Goal: Task Accomplishment & Management: Use online tool/utility

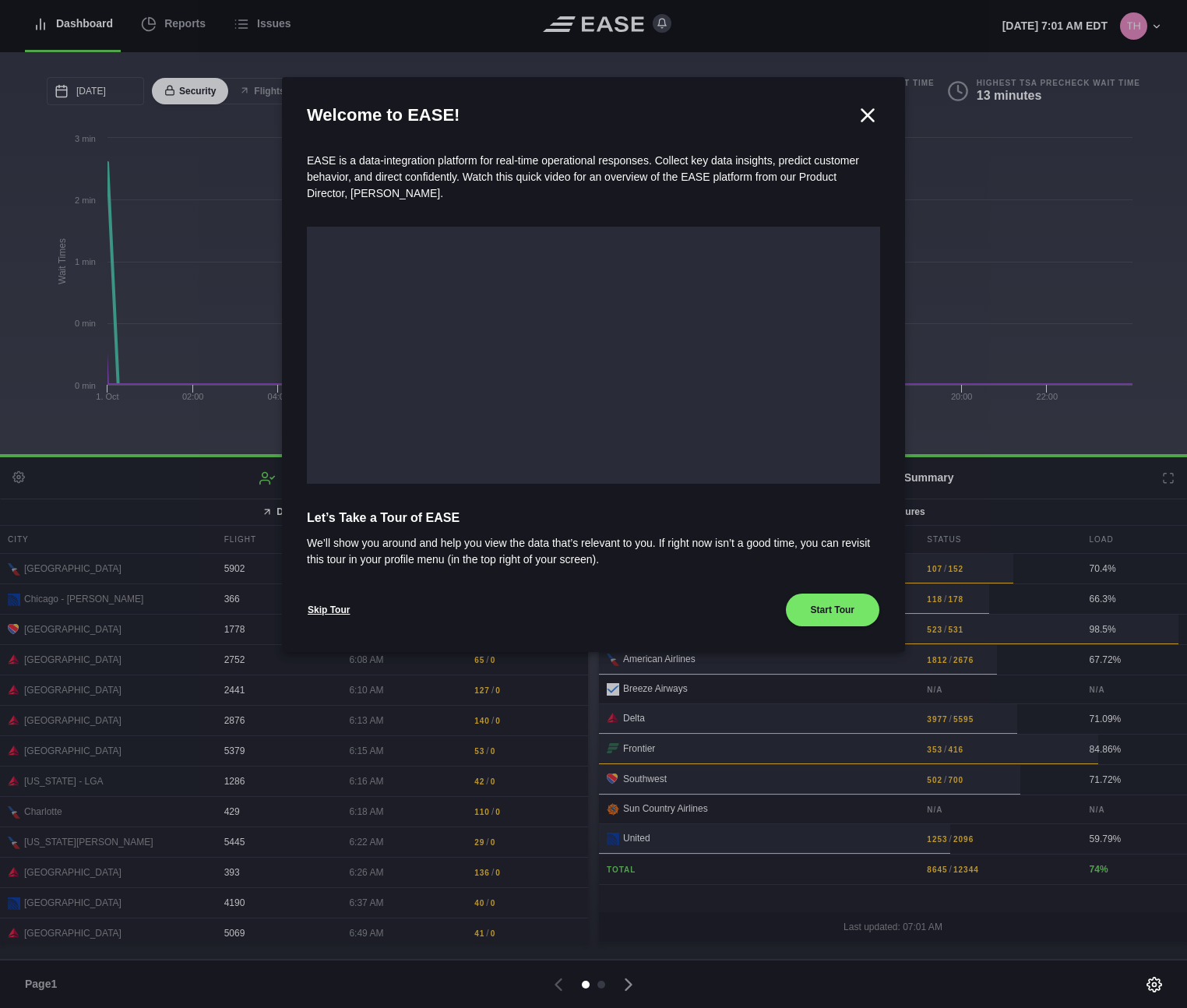
click at [867, 121] on icon at bounding box center [867, 115] width 23 height 23
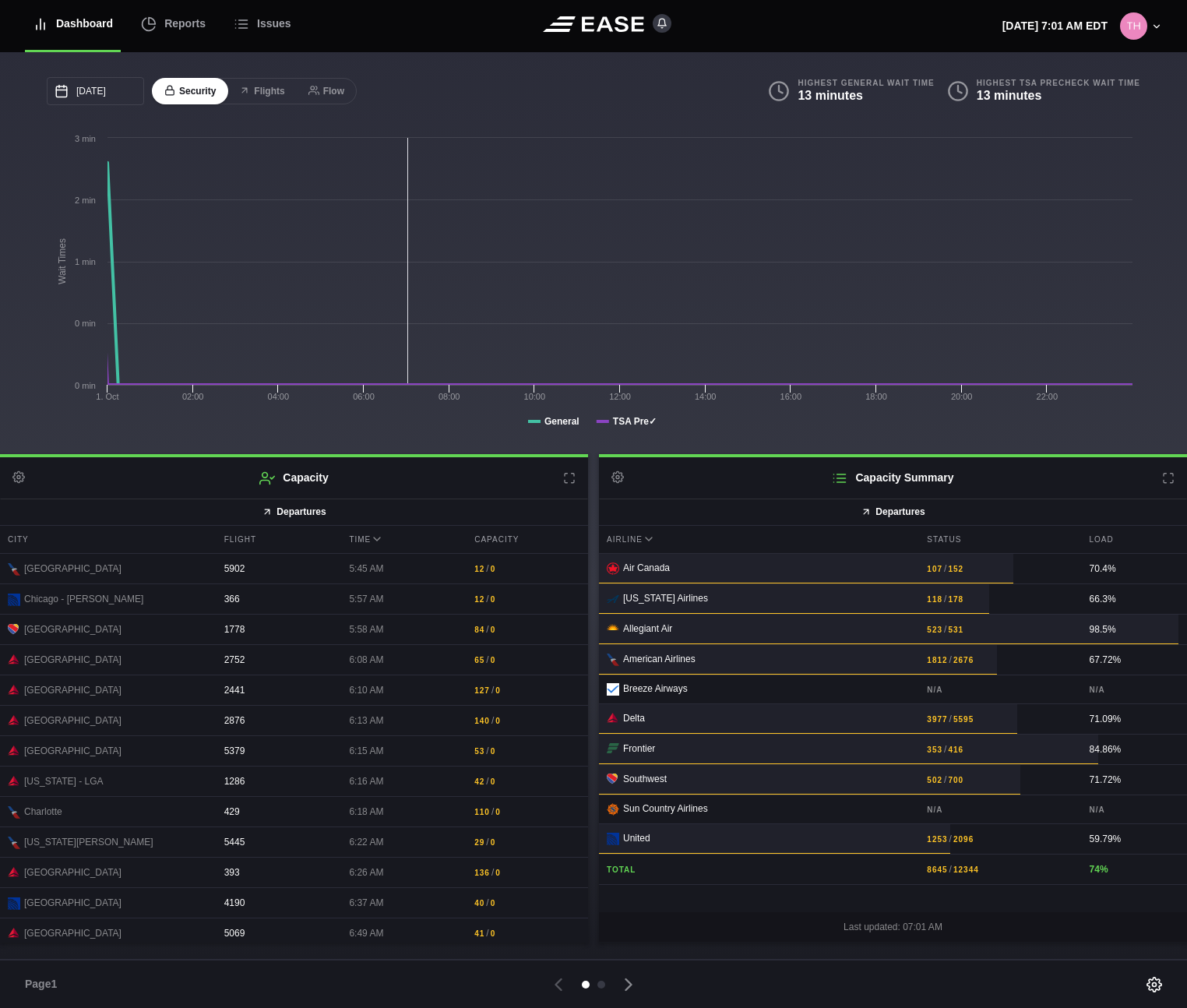
click at [95, 24] on div "Dashboard" at bounding box center [72, 23] width 80 height 53
click at [166, 27] on div "Reports" at bounding box center [173, 23] width 65 height 53
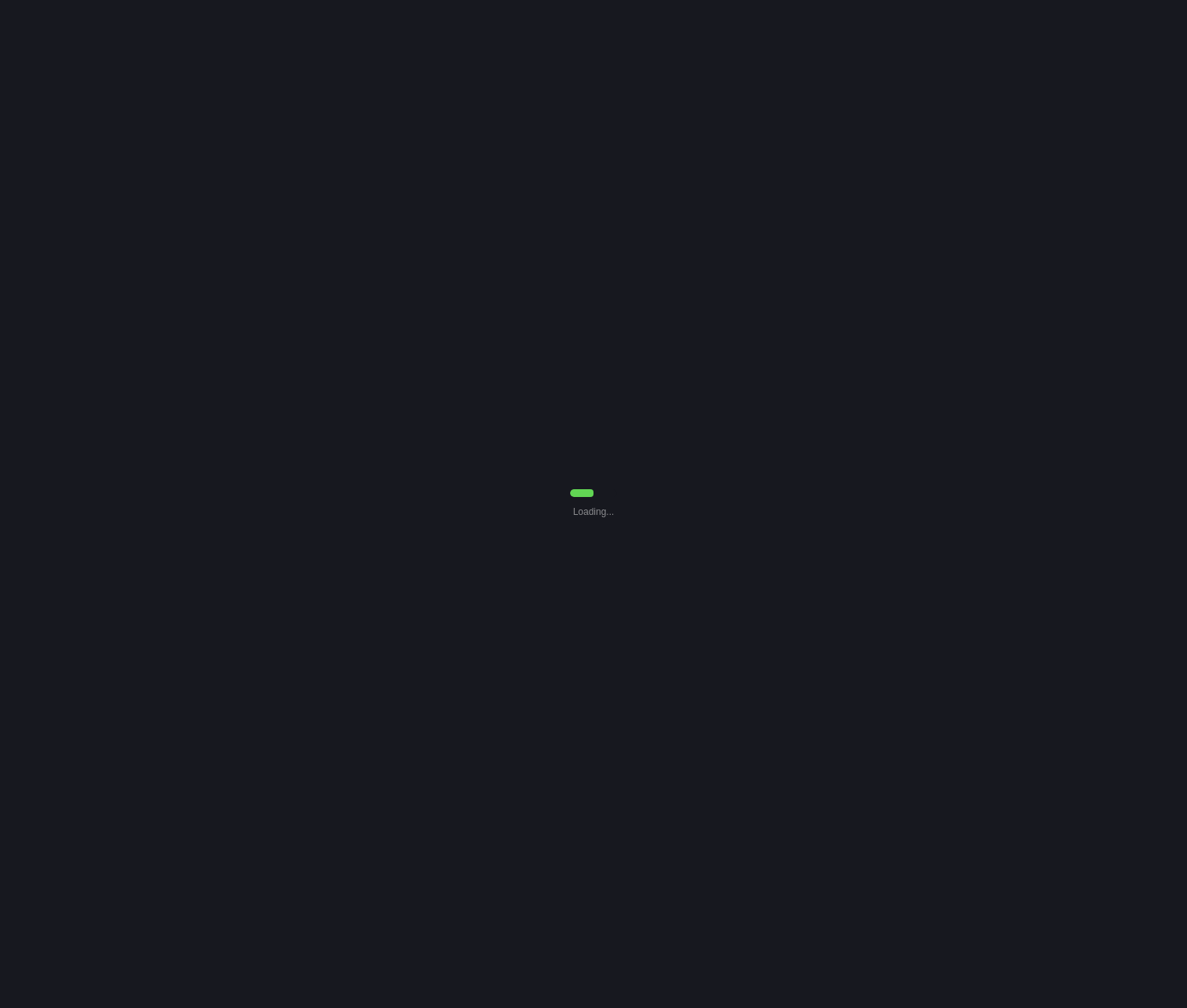
select select "7"
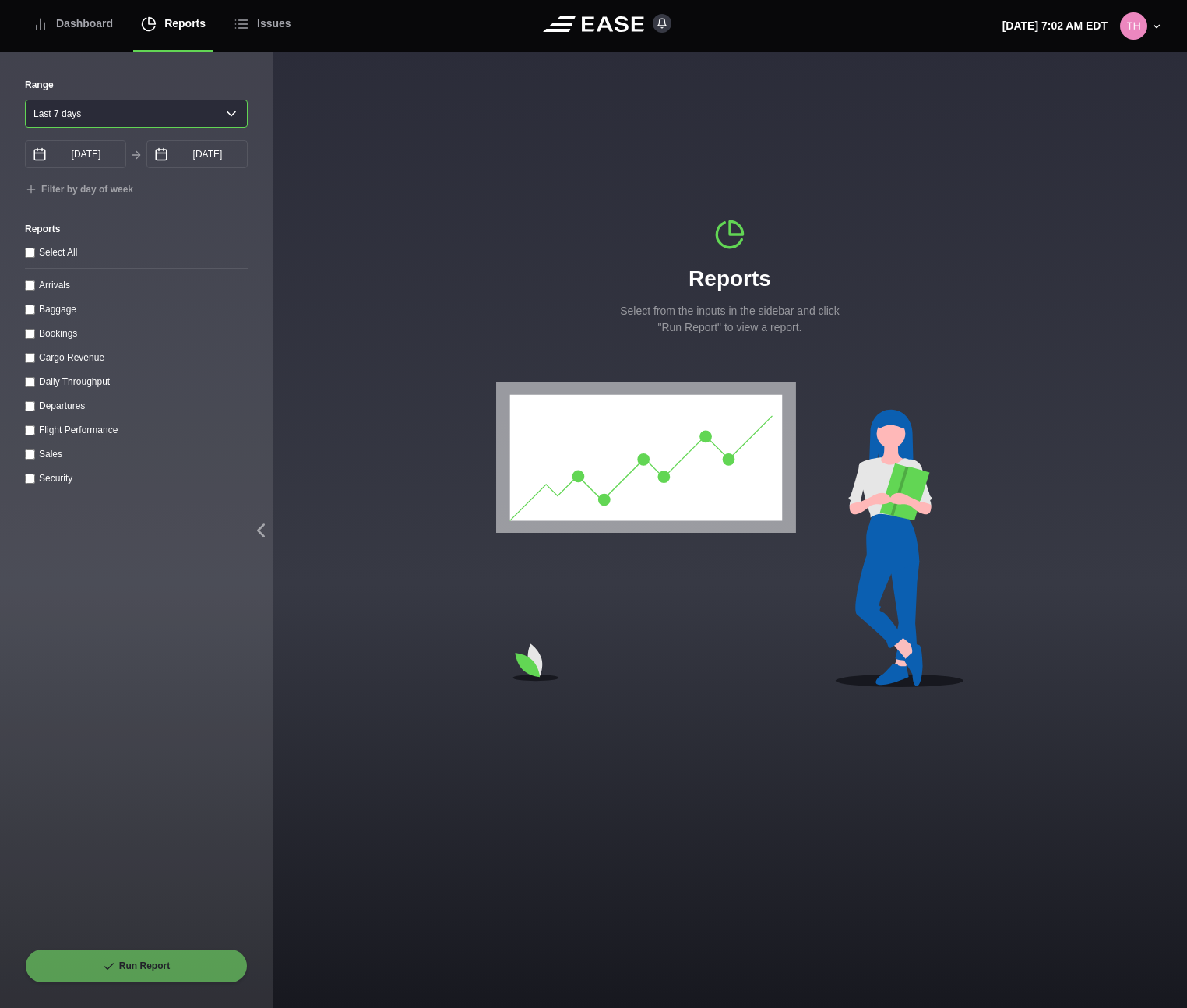
click at [136, 112] on select "[DATE] Last 7 days Last 14 days Last 30 days Last 6 weeks" at bounding box center [136, 113] width 223 height 28
click at [33, 383] on throughput "Daily Throughput" at bounding box center [30, 382] width 11 height 11
checkbox throughput "true"
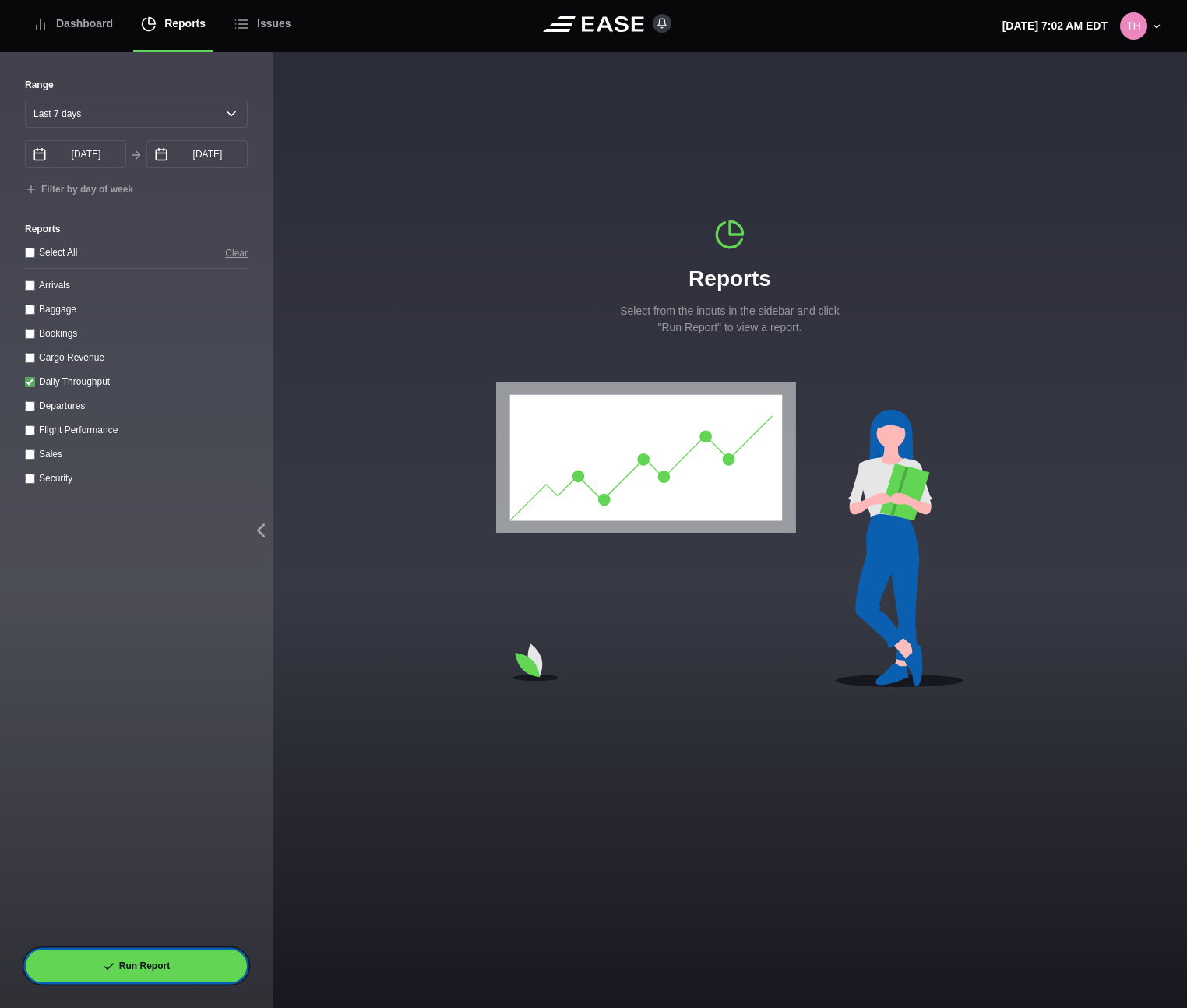
click at [146, 955] on button "Run Report" at bounding box center [136, 966] width 223 height 34
select select "7"
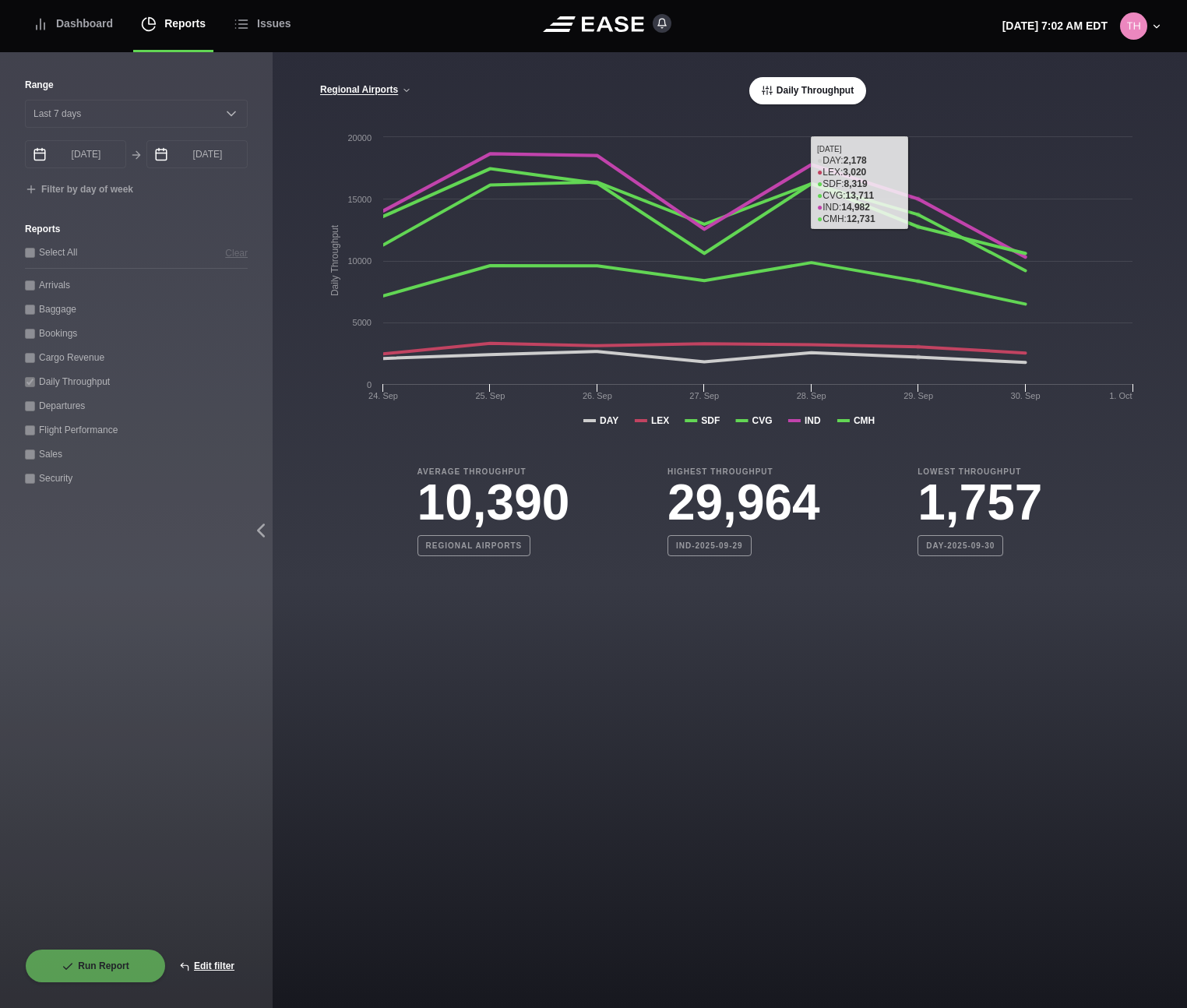
click at [818, 96] on button "Daily Throughput" at bounding box center [808, 91] width 117 height 28
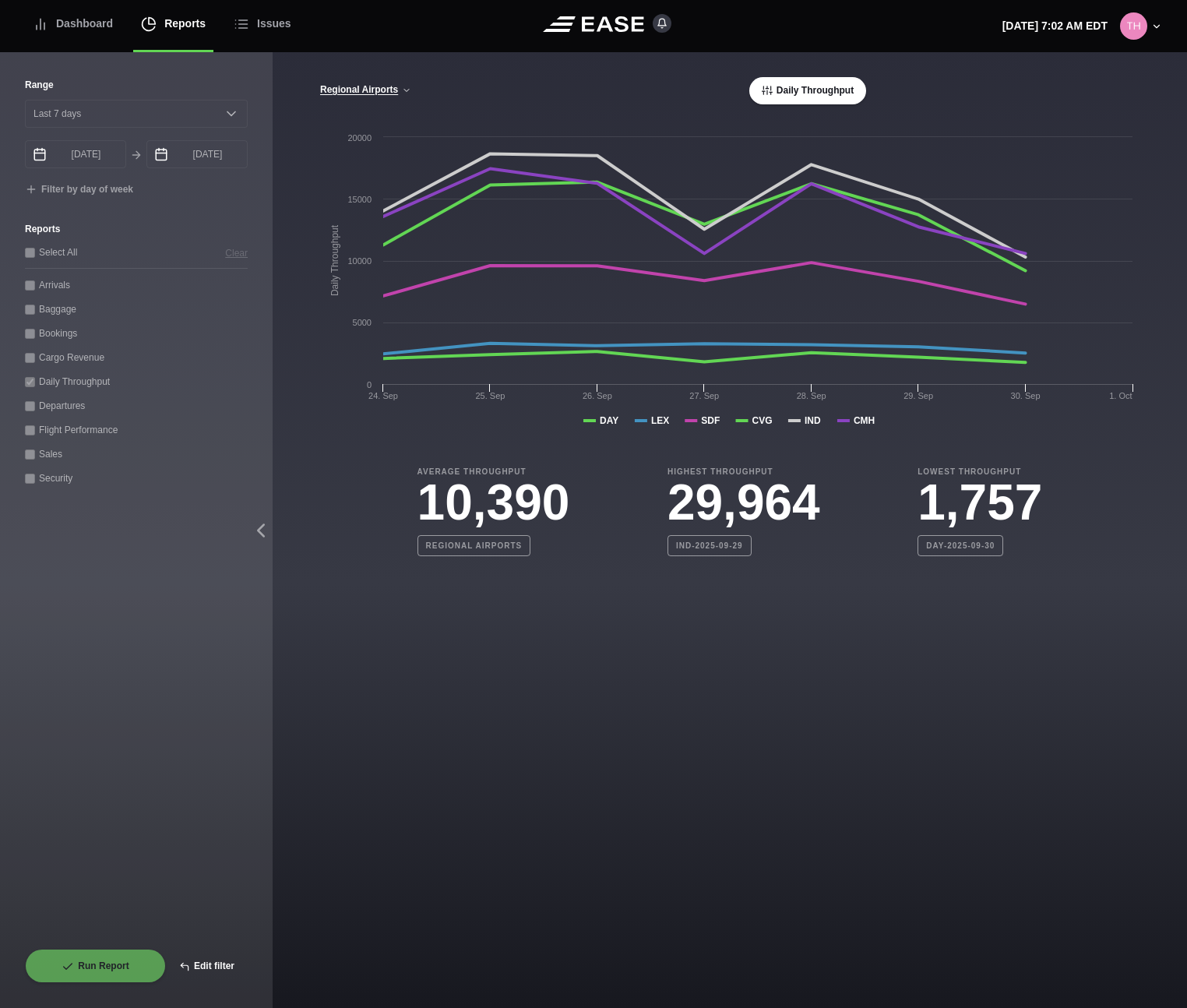
click at [210, 959] on button "Edit filter" at bounding box center [206, 966] width 82 height 34
select select "0"
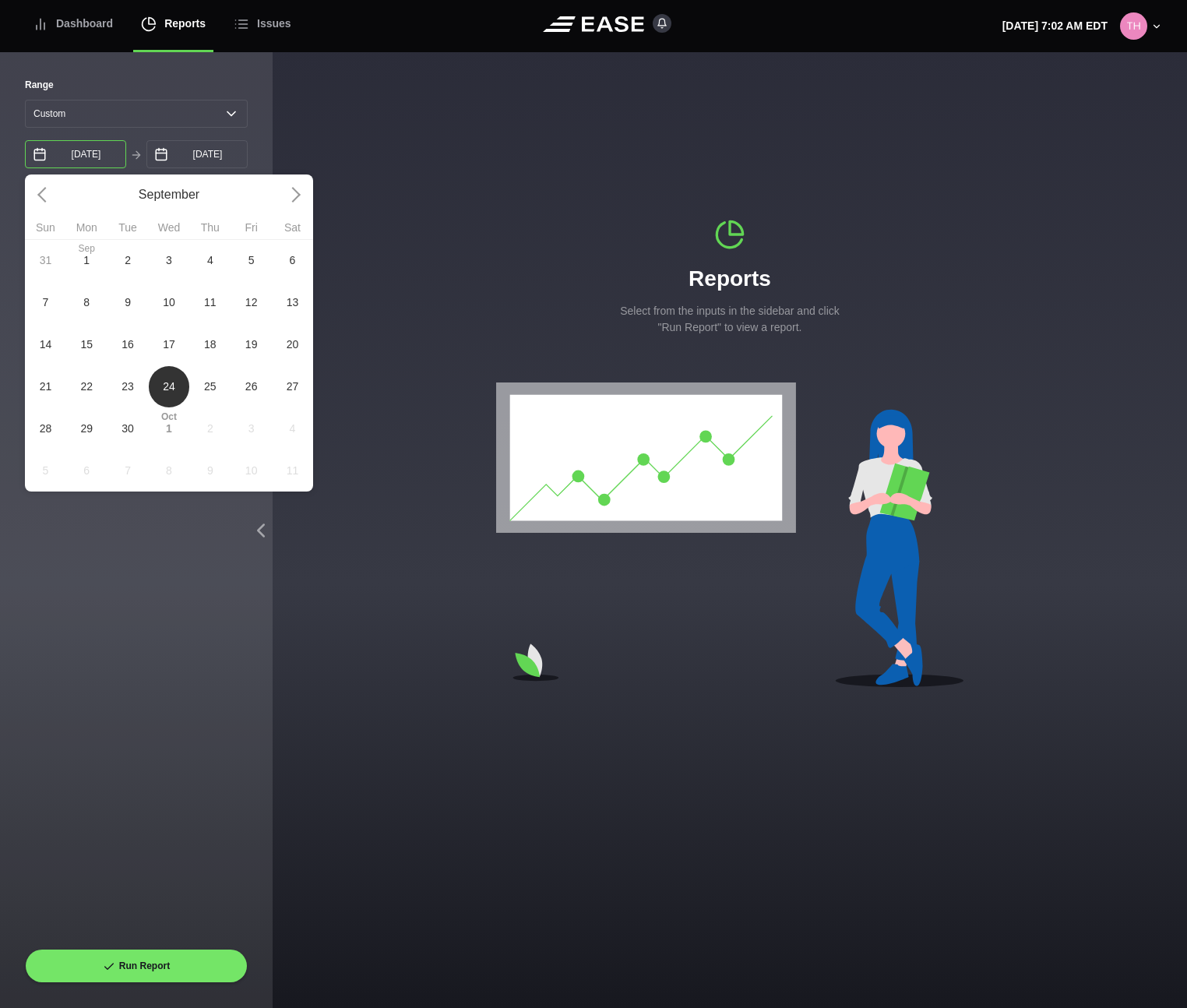
click at [104, 157] on input "[DATE]" at bounding box center [75, 154] width 101 height 28
click at [83, 430] on span "29" at bounding box center [86, 429] width 12 height 16
type input "[DATE]"
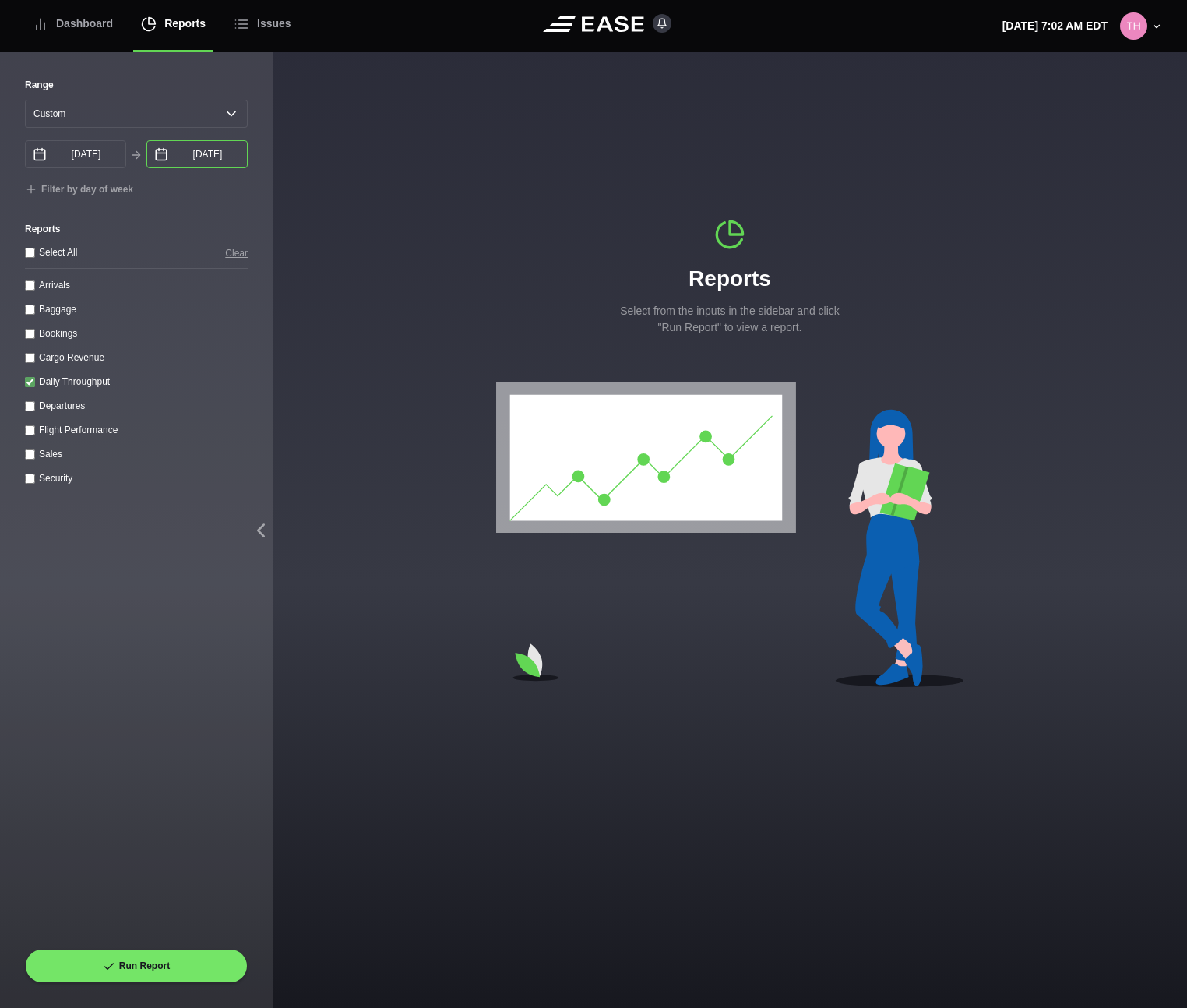
click at [208, 150] on input "[DATE]" at bounding box center [197, 154] width 101 height 28
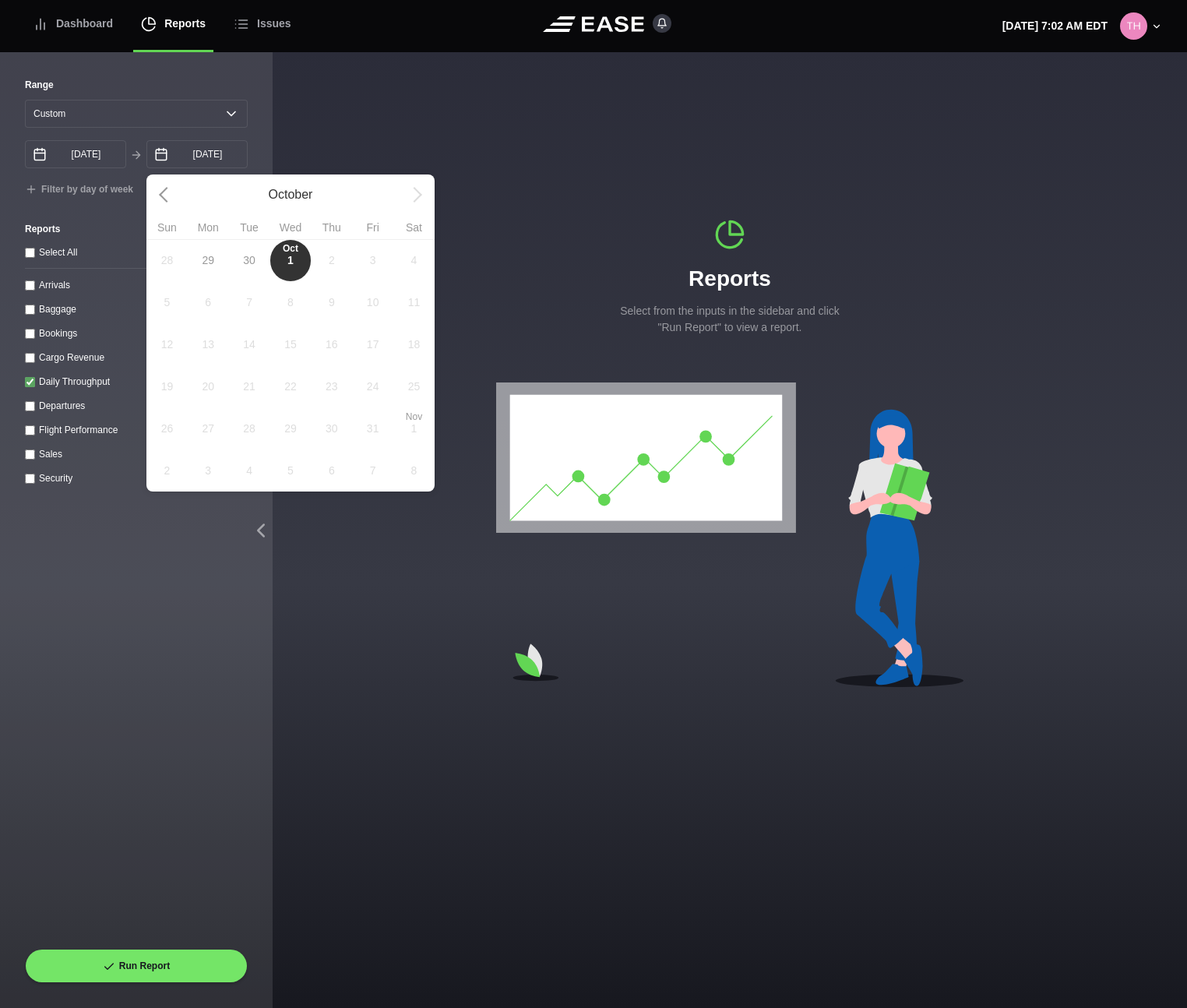
click at [214, 264] on span "29" at bounding box center [207, 260] width 12 height 16
type input "[DATE]"
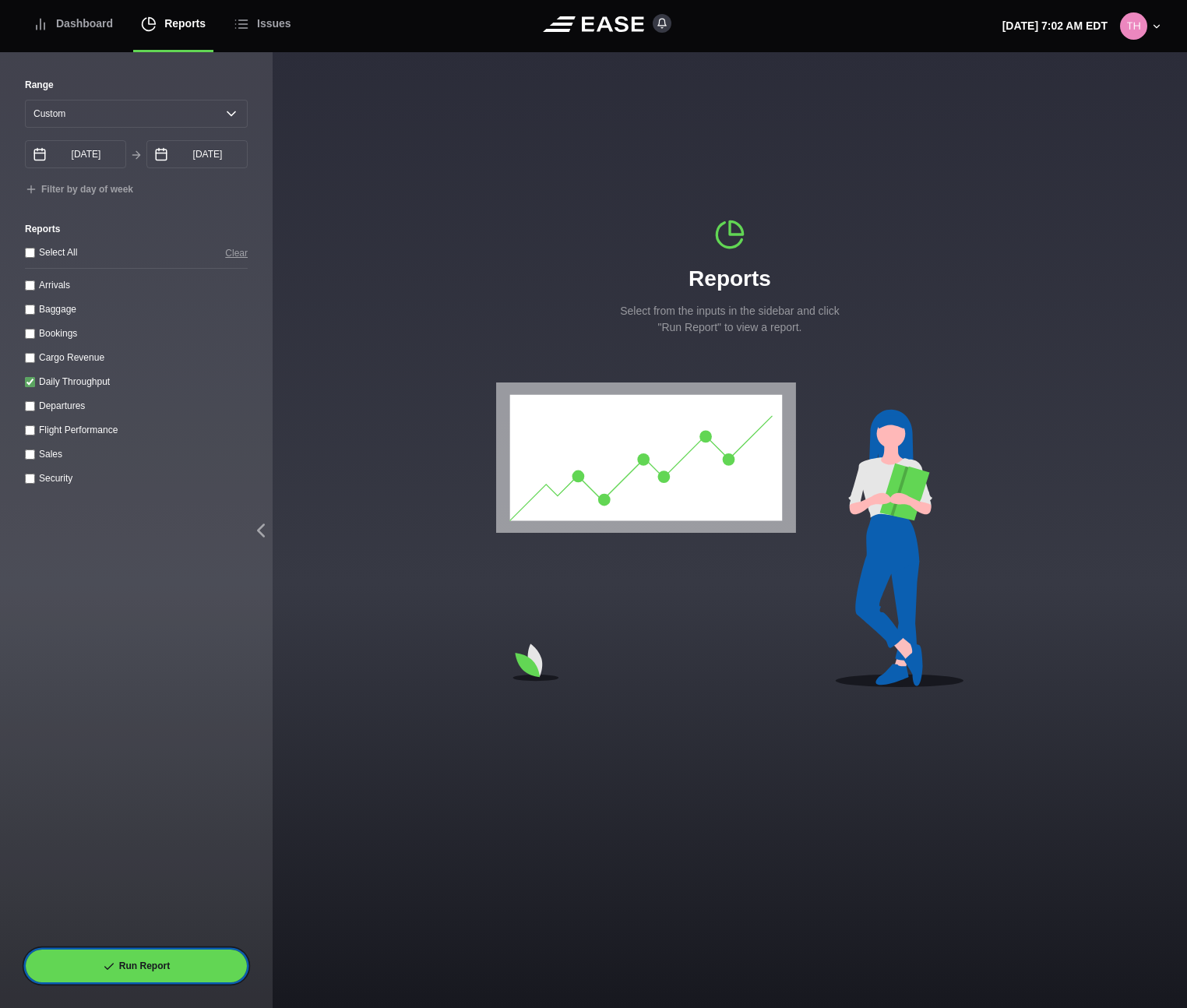
click at [162, 958] on button "Run Report" at bounding box center [136, 966] width 223 height 34
select select "0"
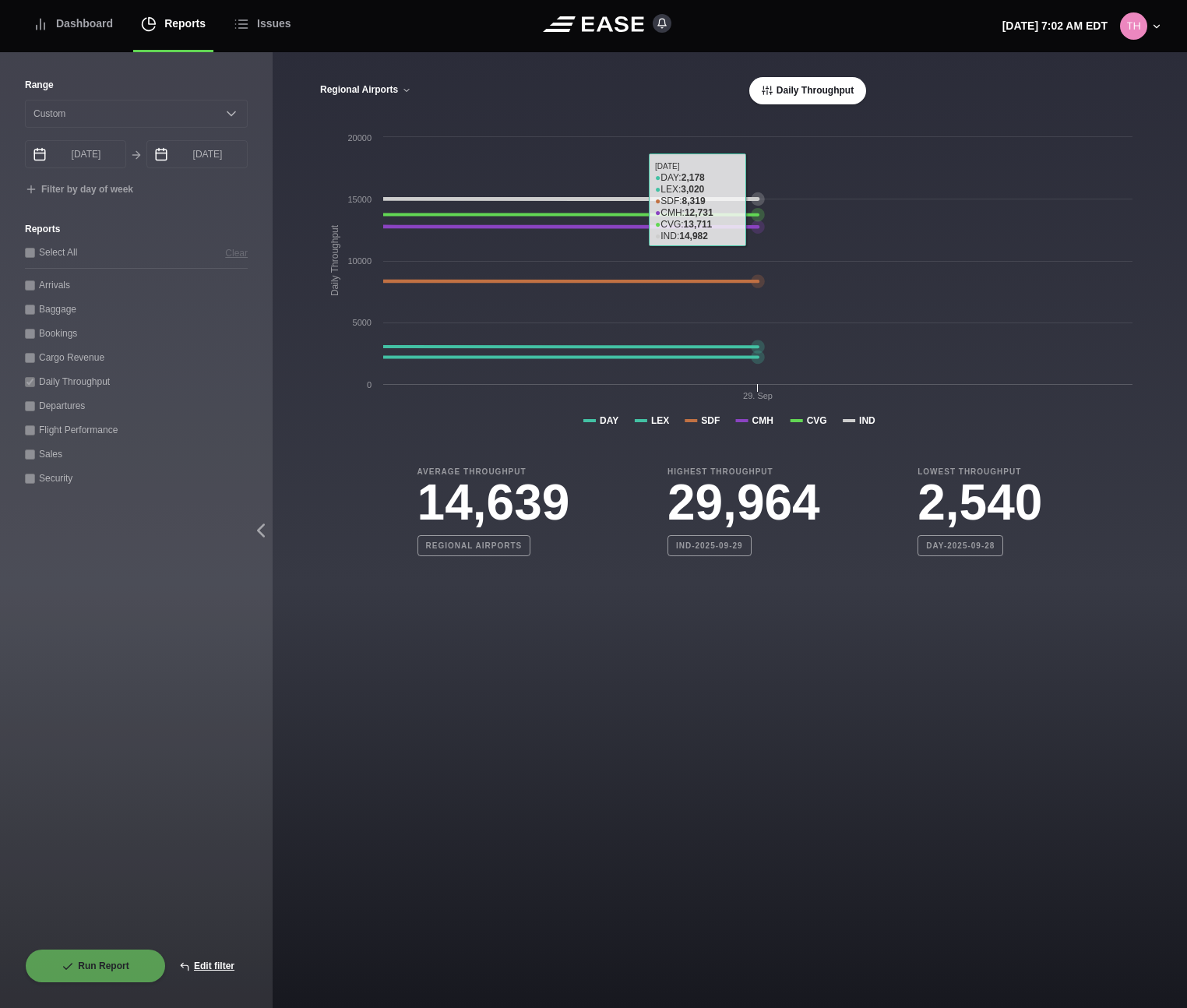
click at [387, 91] on button "Regional Airports" at bounding box center [366, 90] width 93 height 11
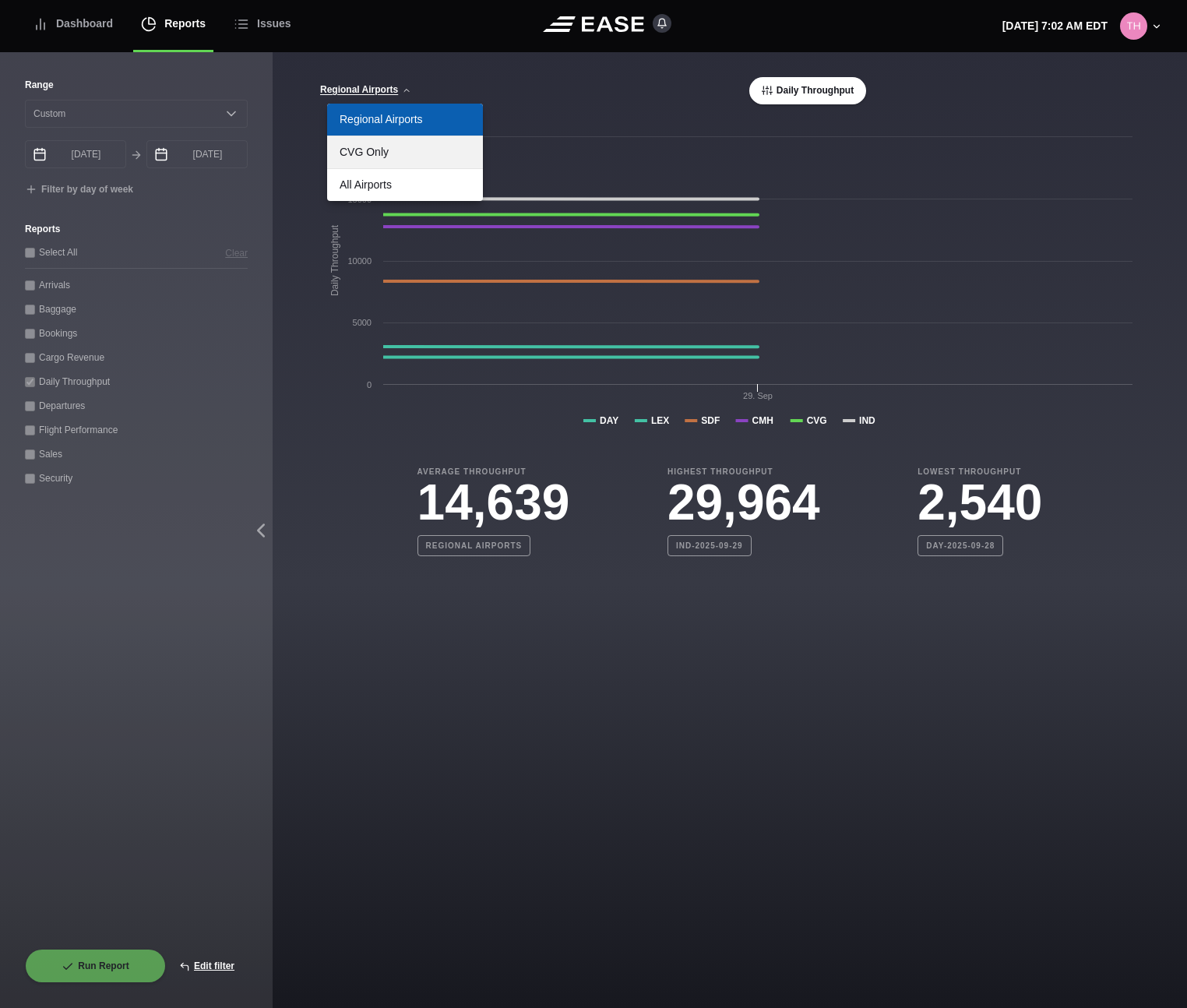
click at [373, 150] on link "CVG Only" at bounding box center [405, 151] width 156 height 32
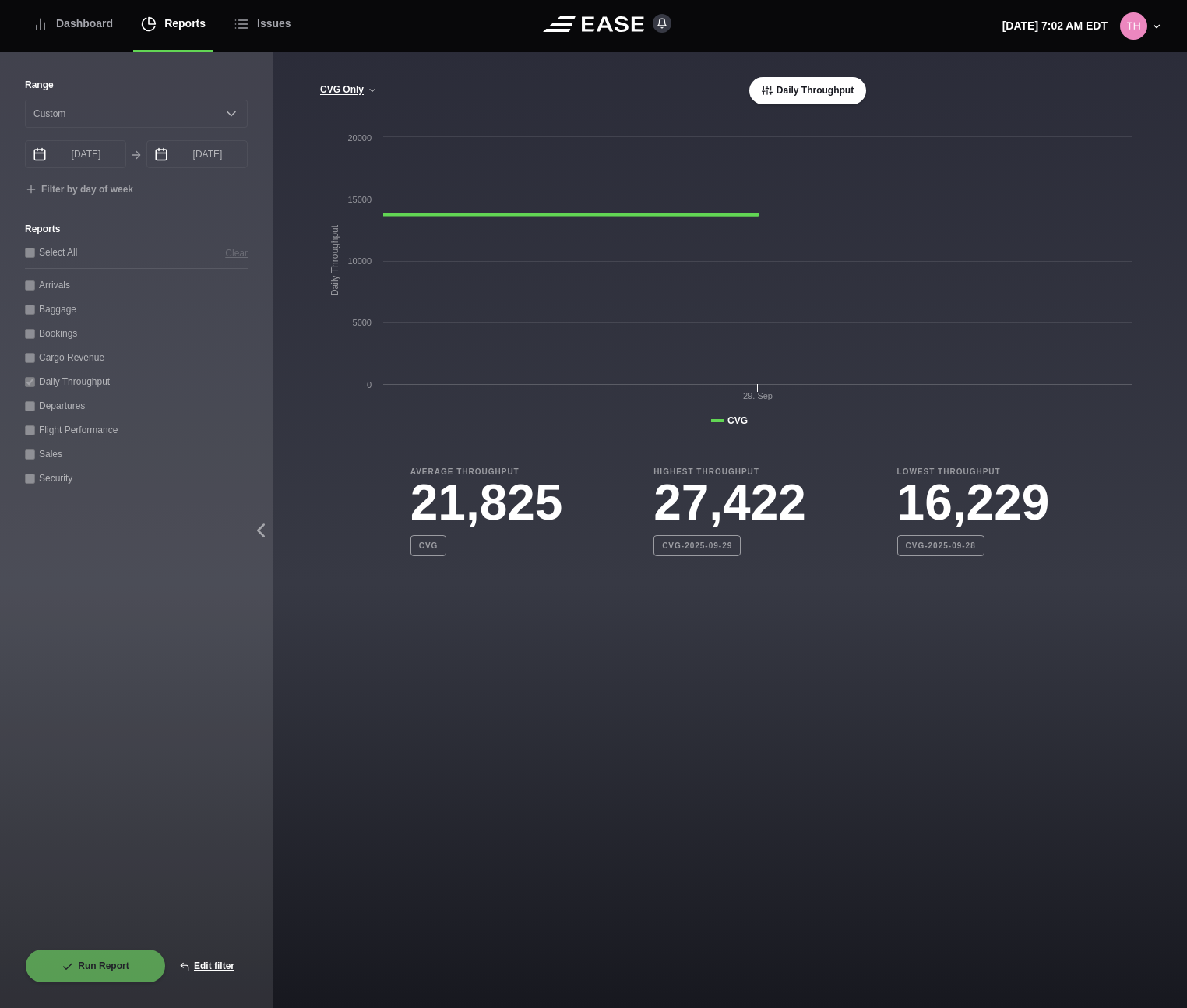
click at [316, 445] on div "CVG Only Regional Airports CVG Only All Airports Daily Throughput Created with …" at bounding box center [730, 311] width 914 height 516
drag, startPoint x: 669, startPoint y: 496, endPoint x: 806, endPoint y: 502, distance: 137.1
click at [806, 502] on h3 "27,422" at bounding box center [730, 502] width 153 height 50
click at [497, 443] on div "Average Throughput 21,825 CVG Highest Throughput 27,422 CVG-2025-09-29 Lowest T…" at bounding box center [730, 498] width 821 height 116
click at [217, 958] on button "Edit filter" at bounding box center [206, 966] width 82 height 34
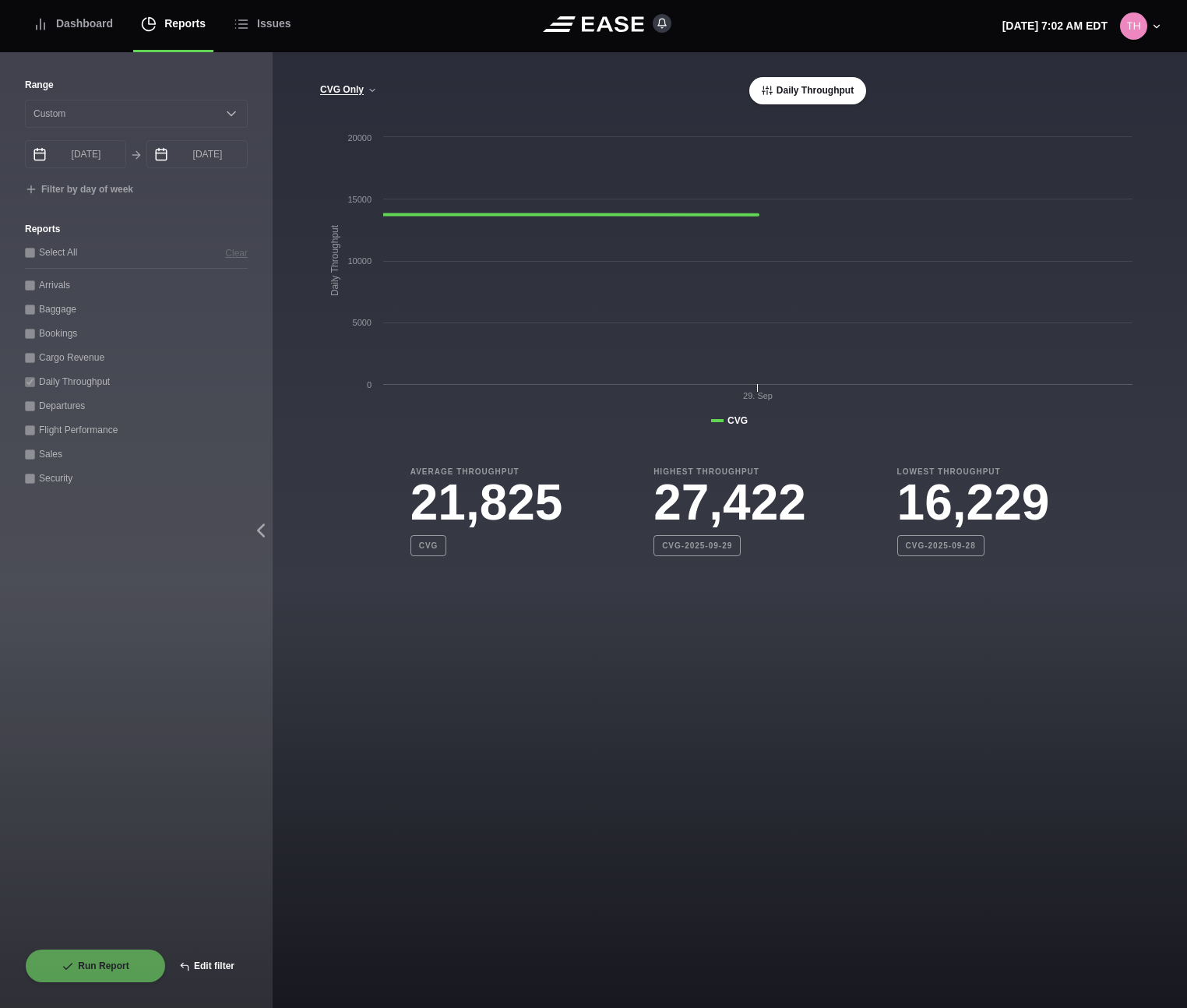
select select "0"
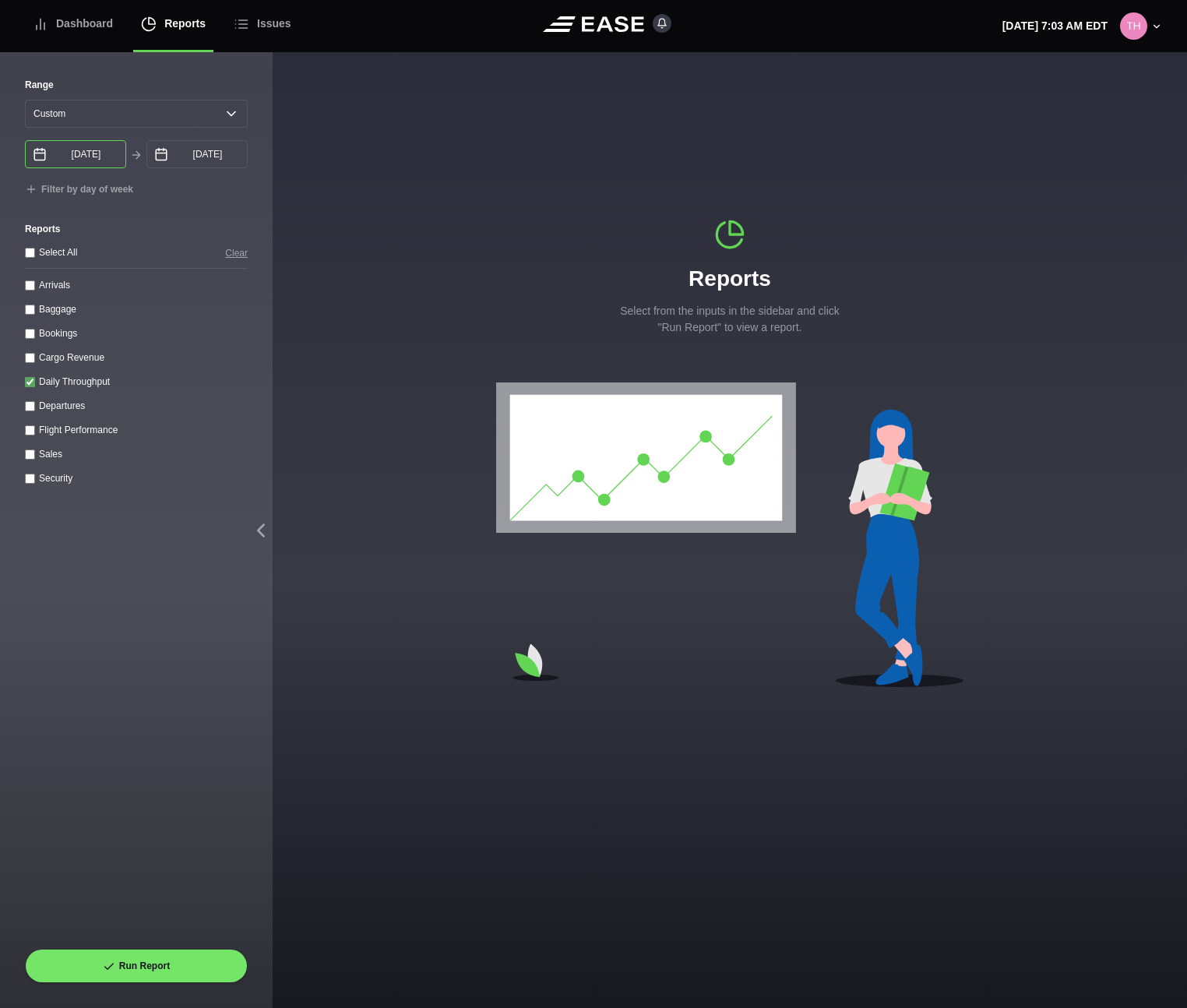
click at [117, 155] on input "[DATE]" at bounding box center [75, 154] width 101 height 28
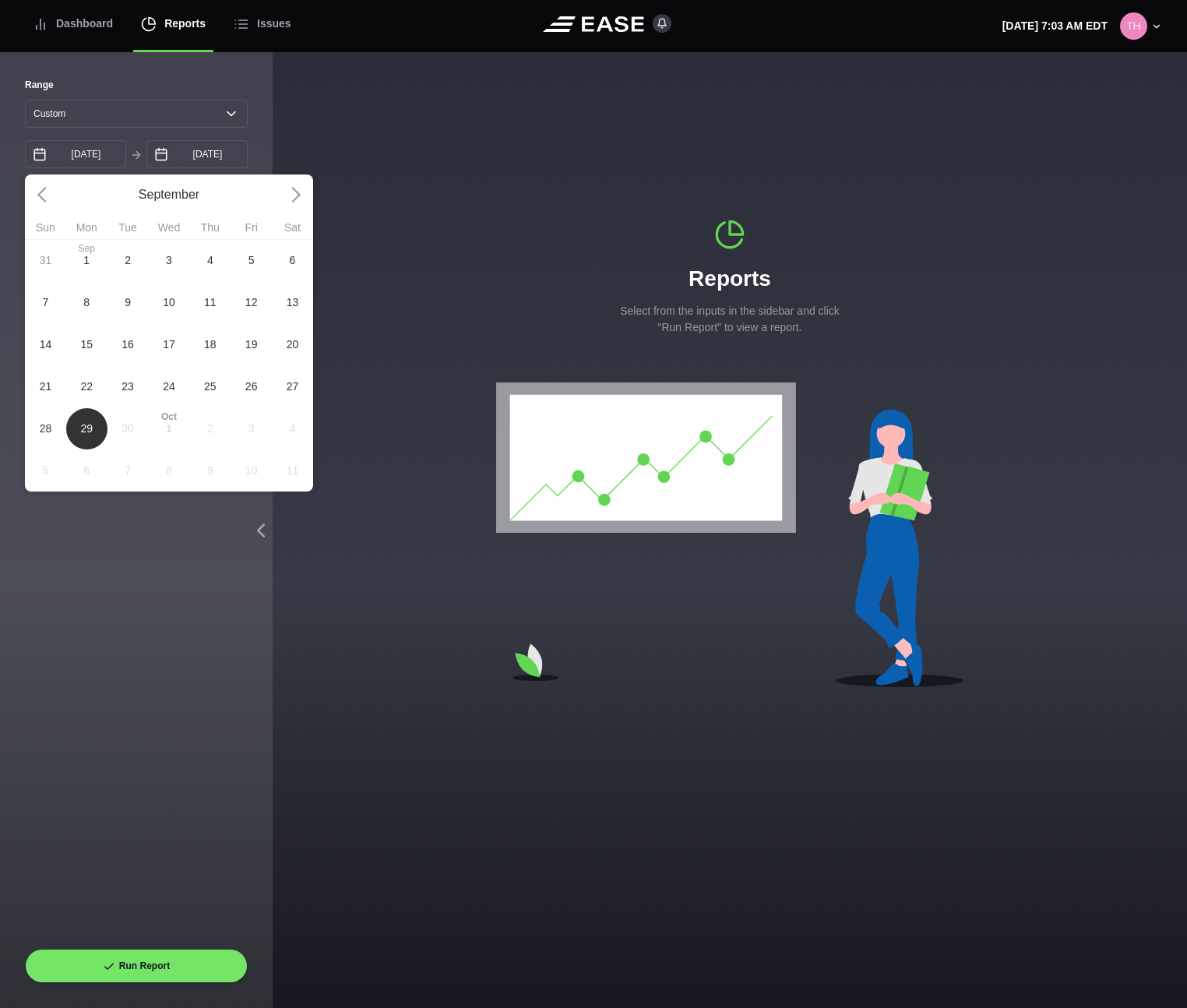
click at [126, 426] on div "31 [DATE] 2 3 4 5 6 7 8 9 10 11 12 13 14 15 16 17 18 19 20 21 22 23 24 25 26 27…" at bounding box center [169, 366] width 288 height 252
click at [121, 424] on div "31 [DATE] 2 3 4 5 6 7 8 9 10 11 12 13 14 15 16 17 18 19 20 21 22 23 24 25 26 27…" at bounding box center [169, 366] width 288 height 252
click at [121, 425] on div "31 [DATE] 2 3 4 5 6 7 8 9 10 11 12 13 14 15 16 17 18 19 20 21 22 23 24 25 26 27…" at bounding box center [169, 366] width 288 height 252
click at [211, 160] on input "[DATE]" at bounding box center [197, 154] width 101 height 28
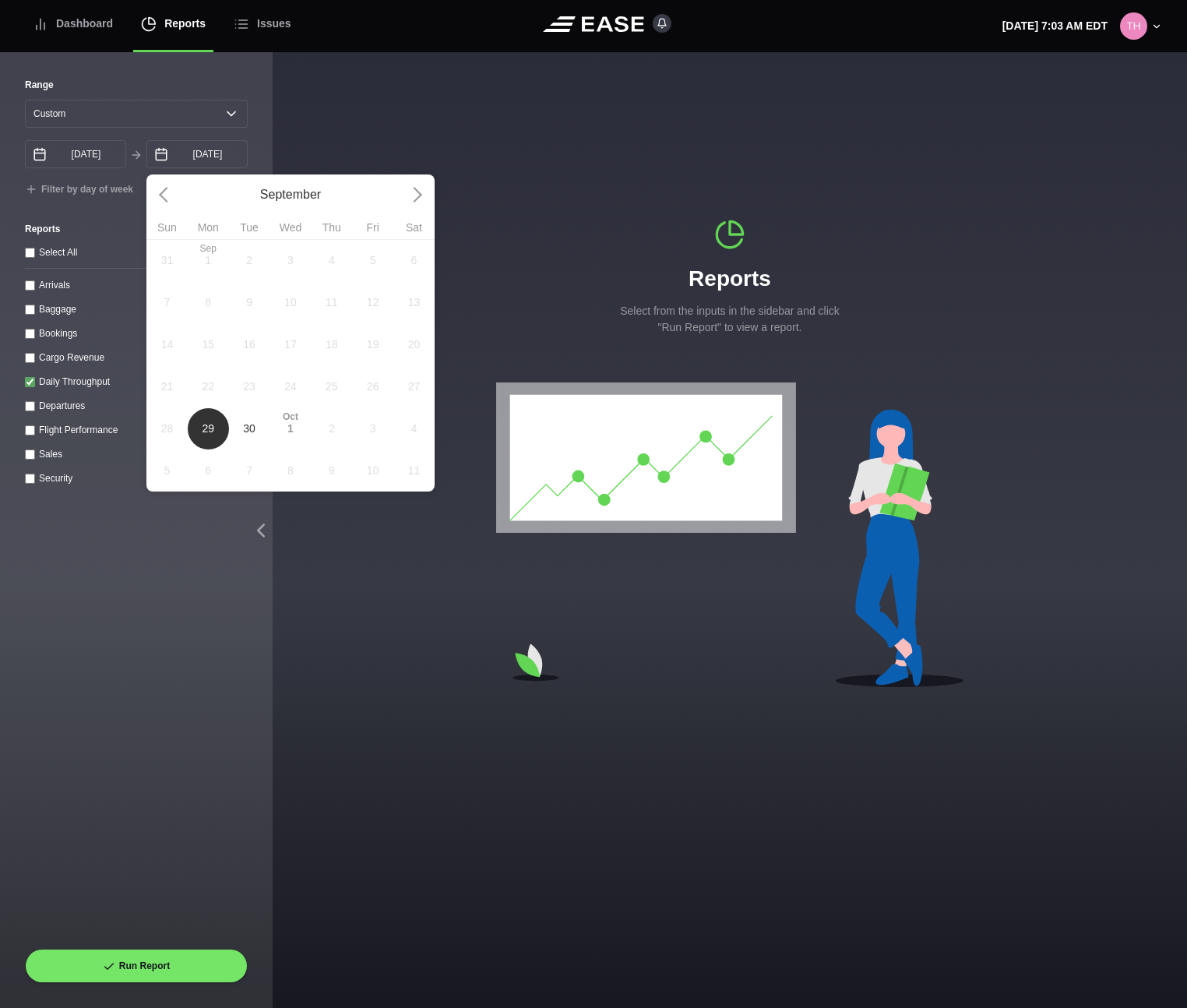
click at [241, 433] on span "30" at bounding box center [249, 429] width 41 height 42
type input "[DATE]"
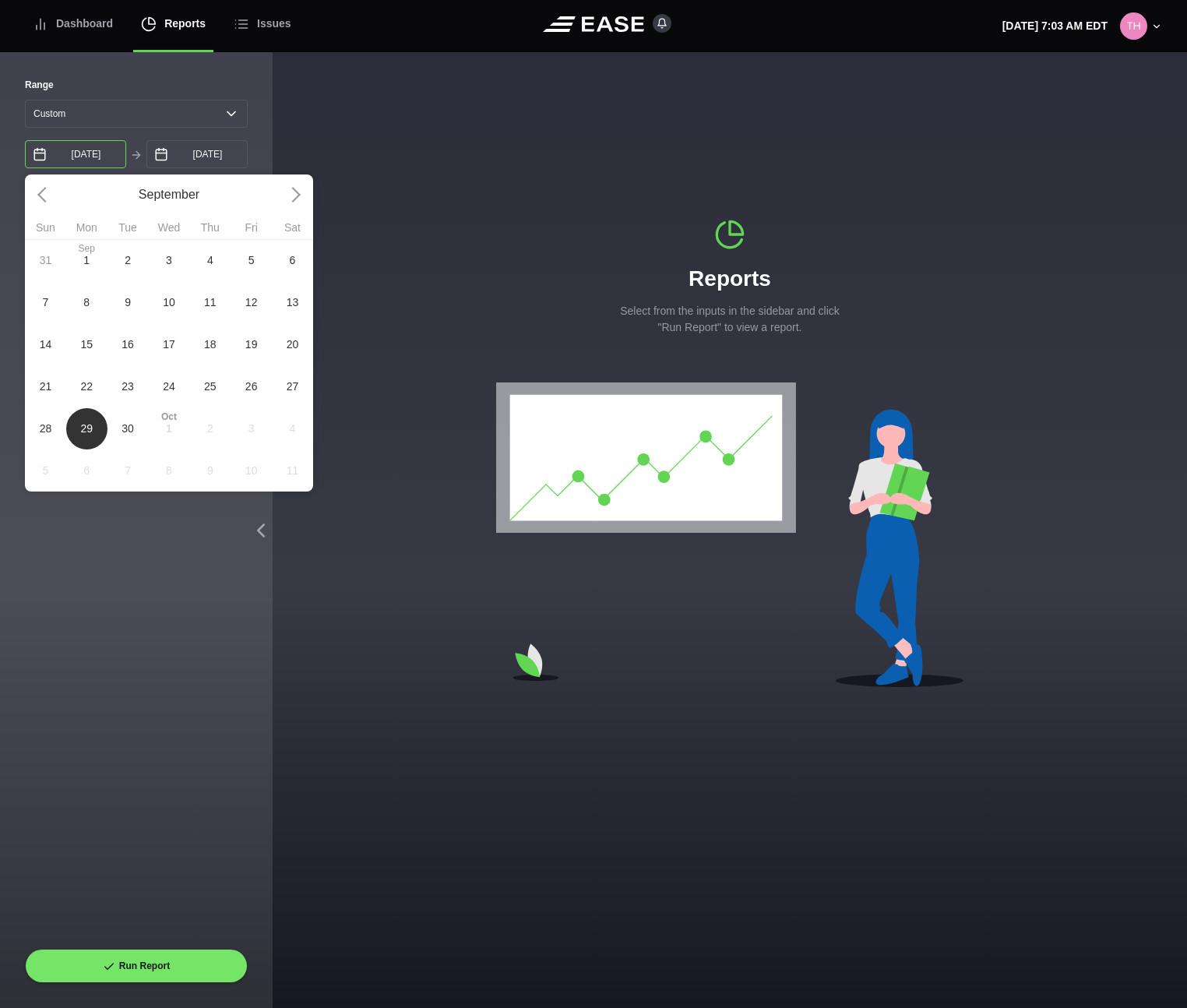
click at [99, 154] on input "[DATE]" at bounding box center [75, 154] width 101 height 28
click at [129, 444] on span "30" at bounding box center [128, 429] width 41 height 42
type input "[DATE]"
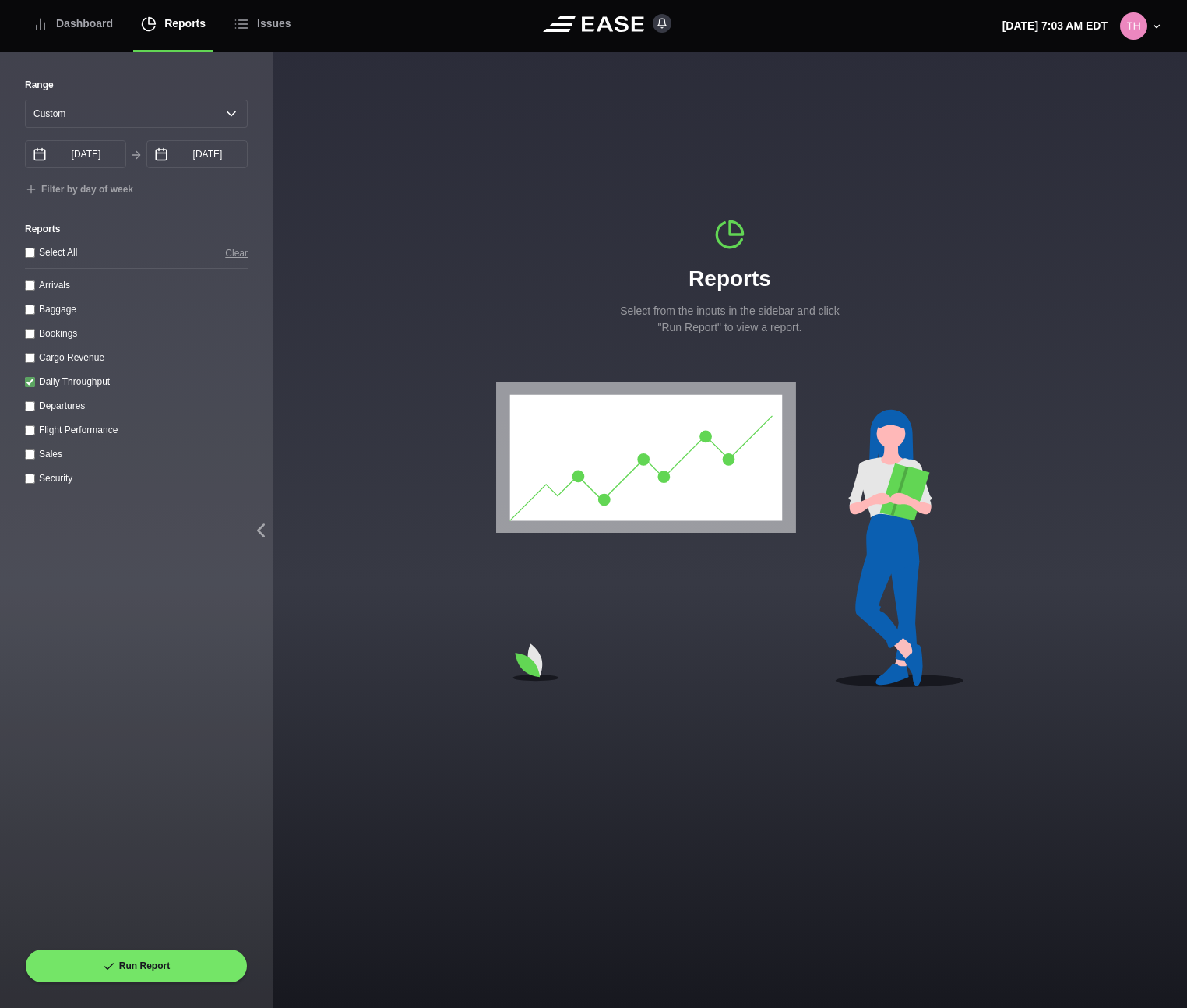
click at [174, 536] on div "Range [DATE] Last 7 days Last 14 days Last 30 days Last 6 weeks Custom [DATE] S…" at bounding box center [136, 513] width 223 height 870
click at [166, 970] on button "Run Report" at bounding box center [136, 966] width 223 height 34
select select "0"
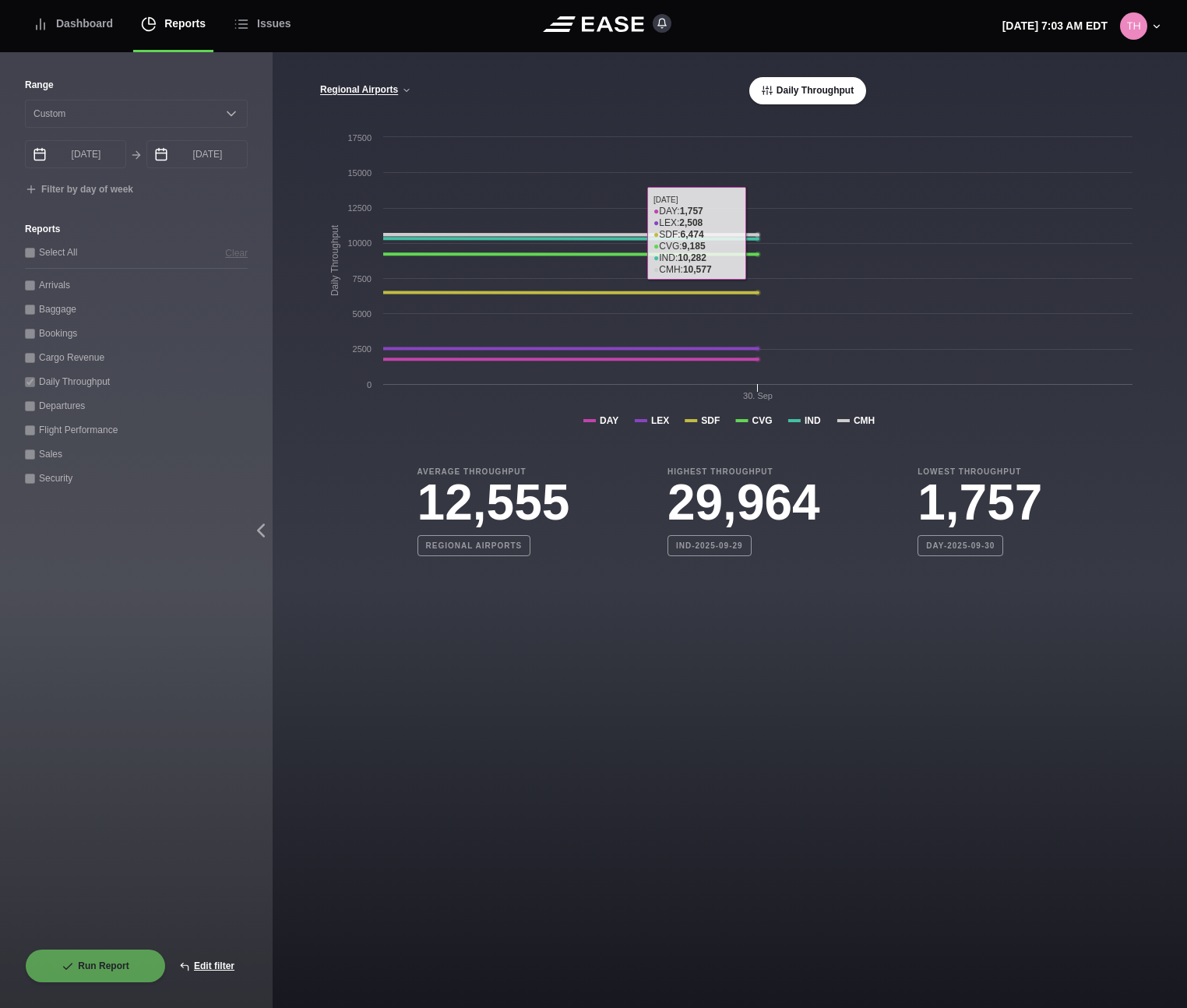
click at [817, 95] on button "Daily Throughput" at bounding box center [808, 91] width 117 height 28
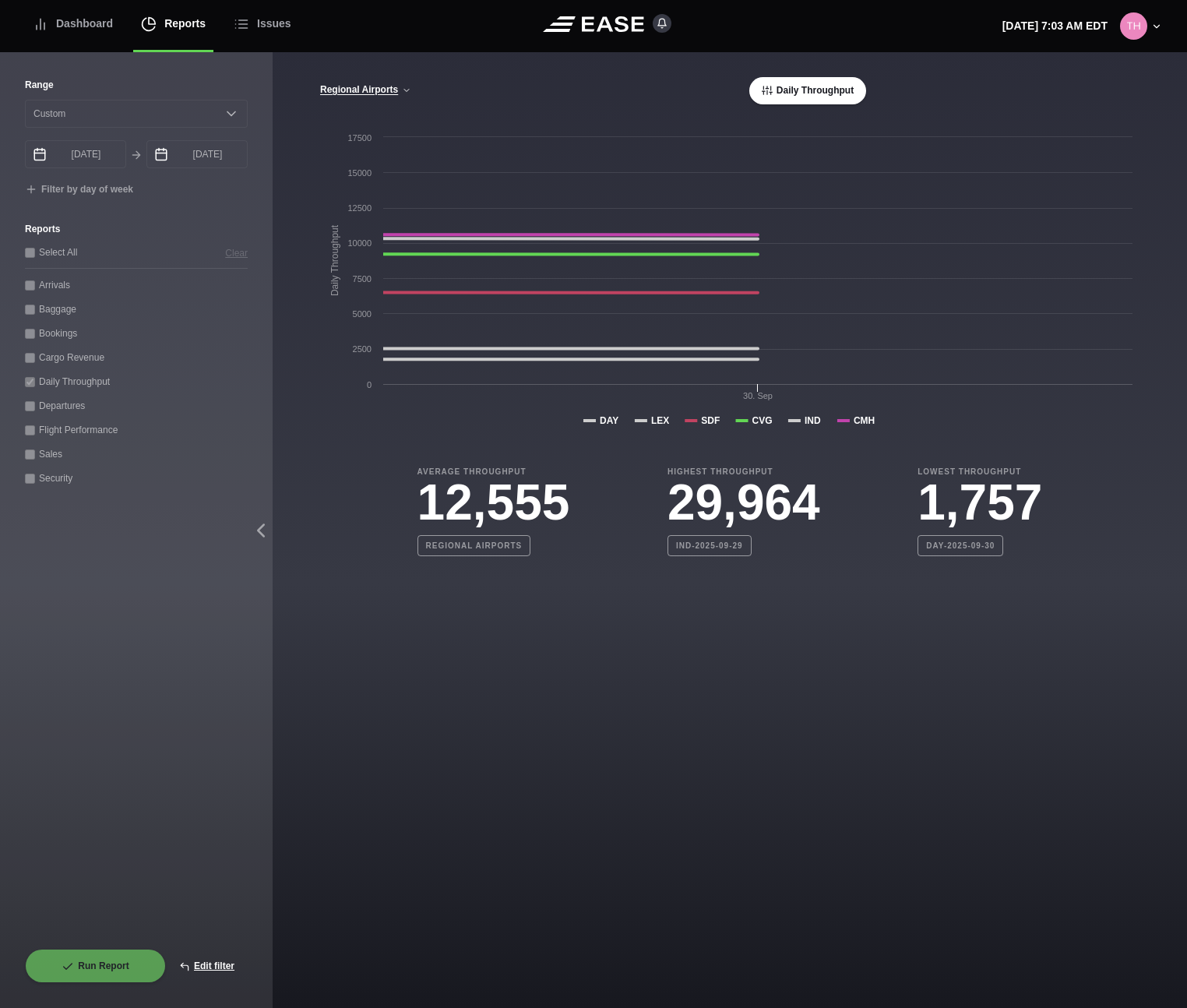
click at [817, 95] on button "Daily Throughput" at bounding box center [808, 91] width 117 height 28
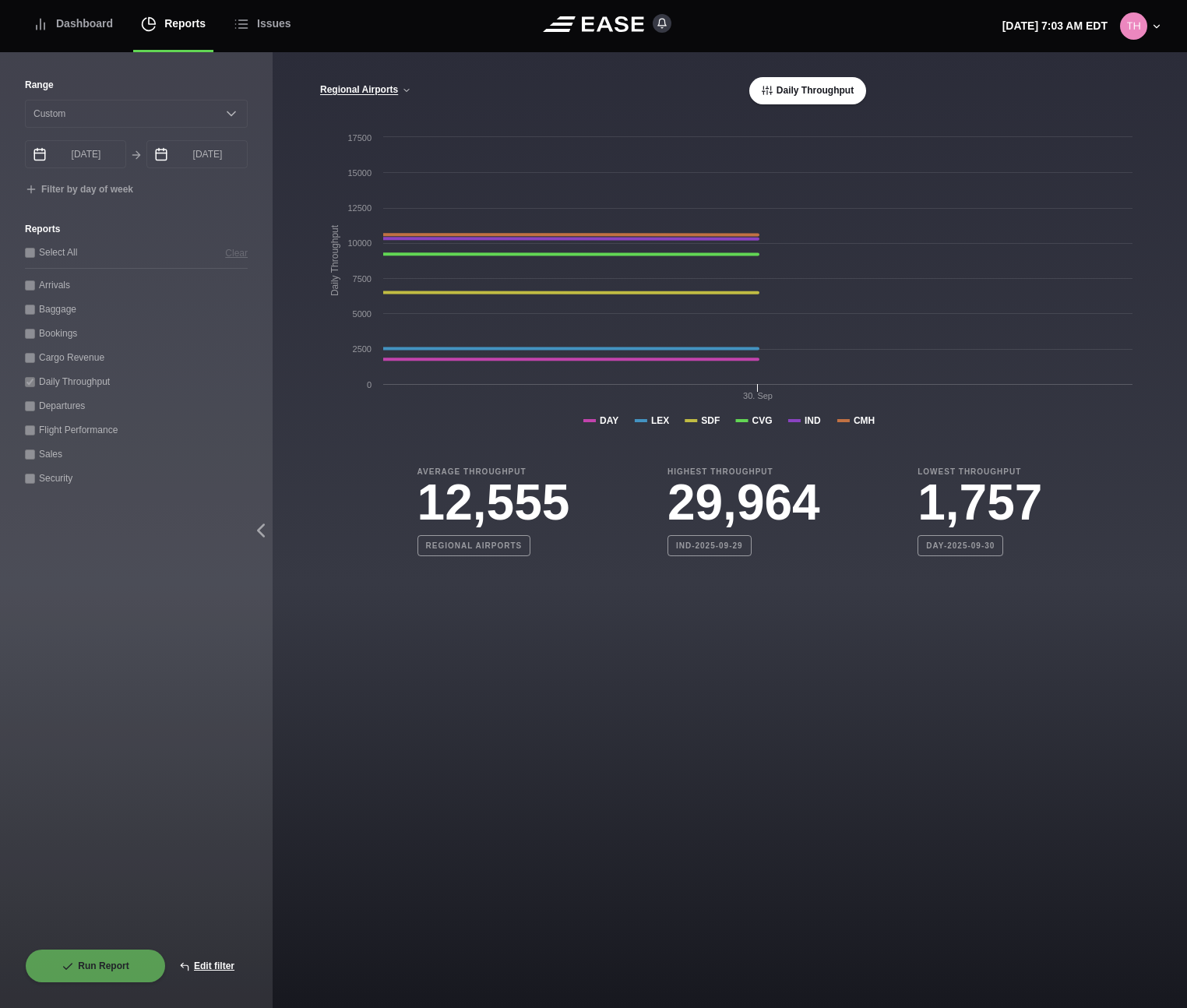
click at [817, 95] on button "Daily Throughput" at bounding box center [808, 91] width 117 height 28
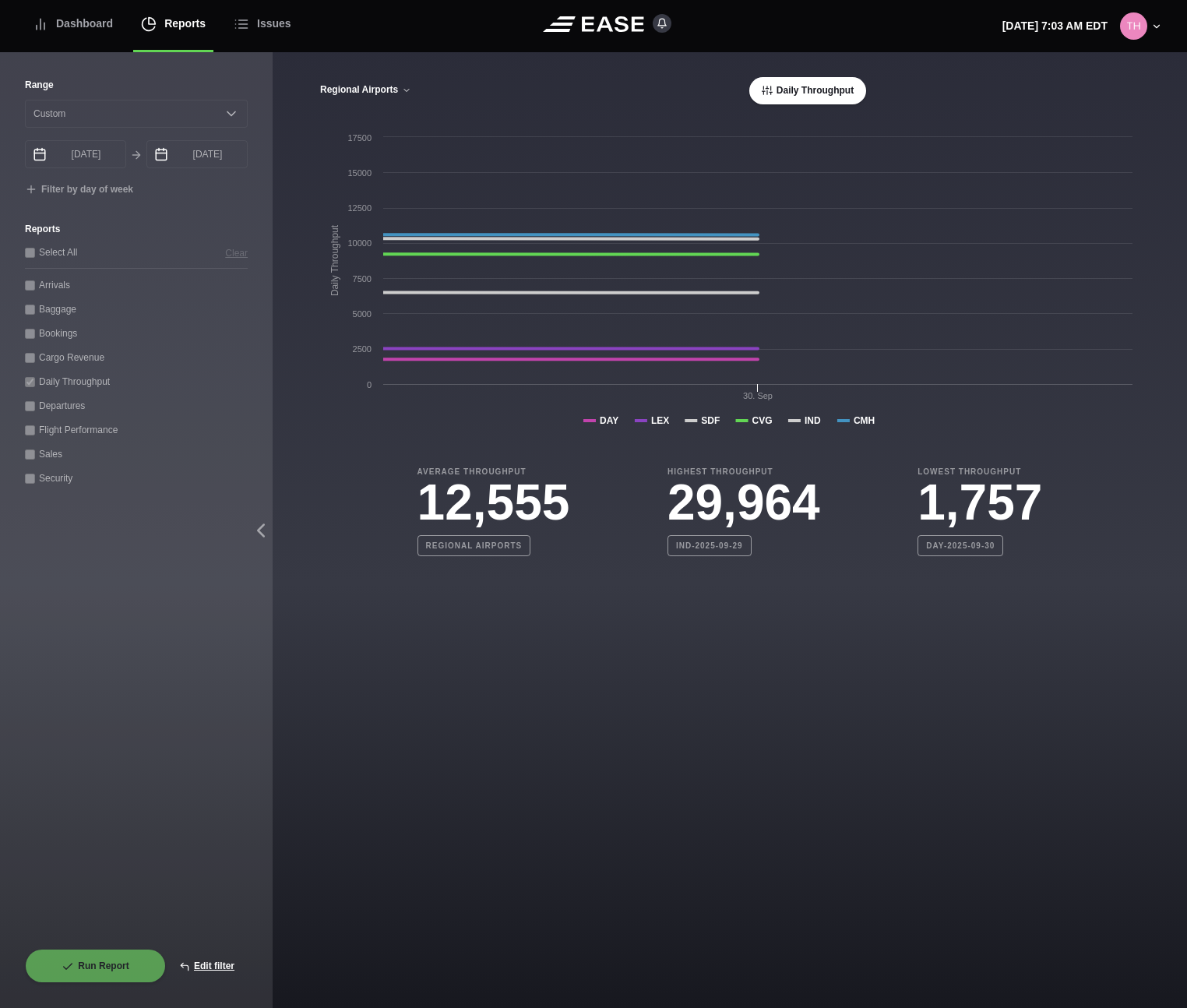
click at [404, 87] on button "Regional Airports" at bounding box center [366, 90] width 93 height 11
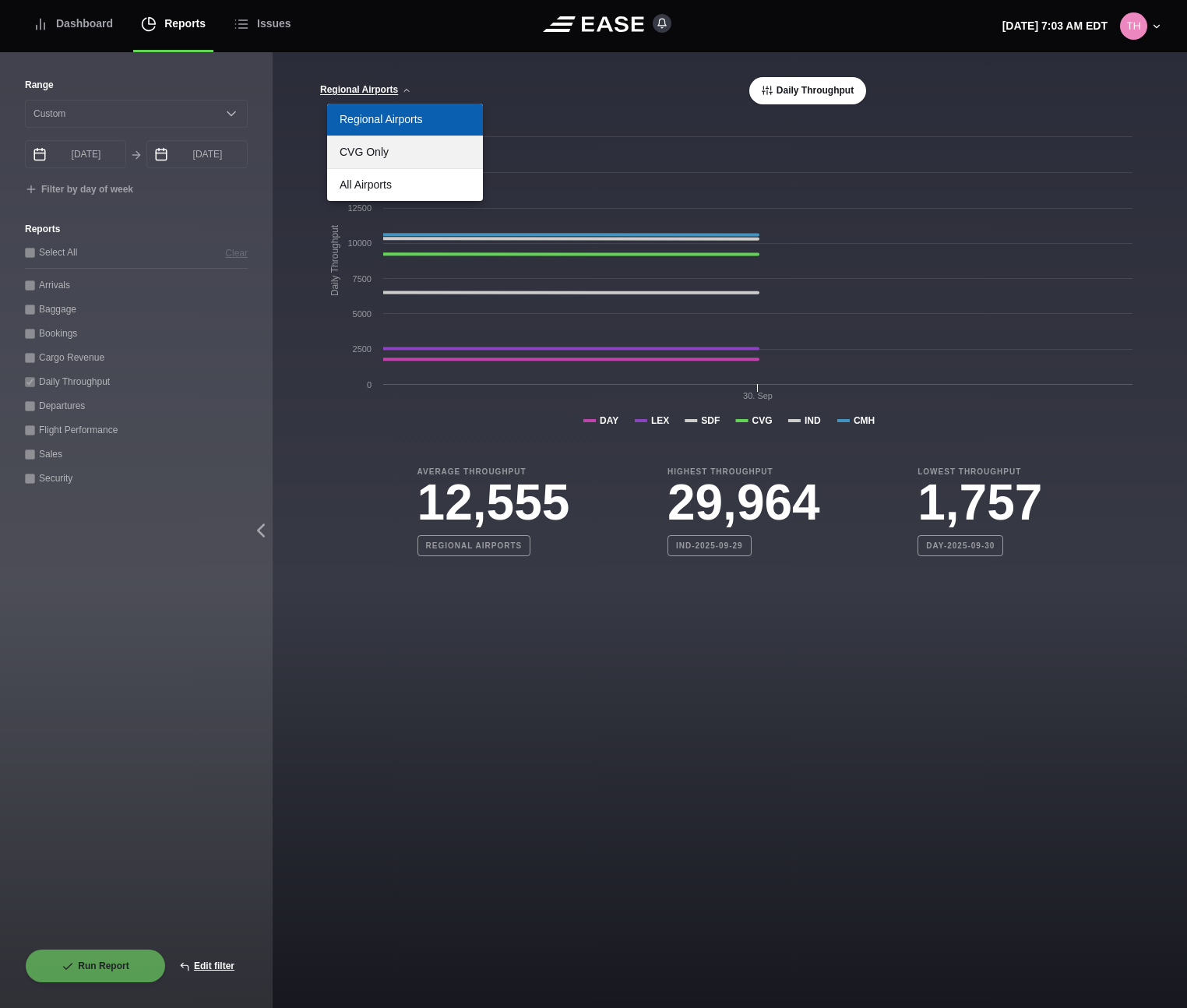
click at [372, 150] on link "CVG Only" at bounding box center [405, 151] width 156 height 32
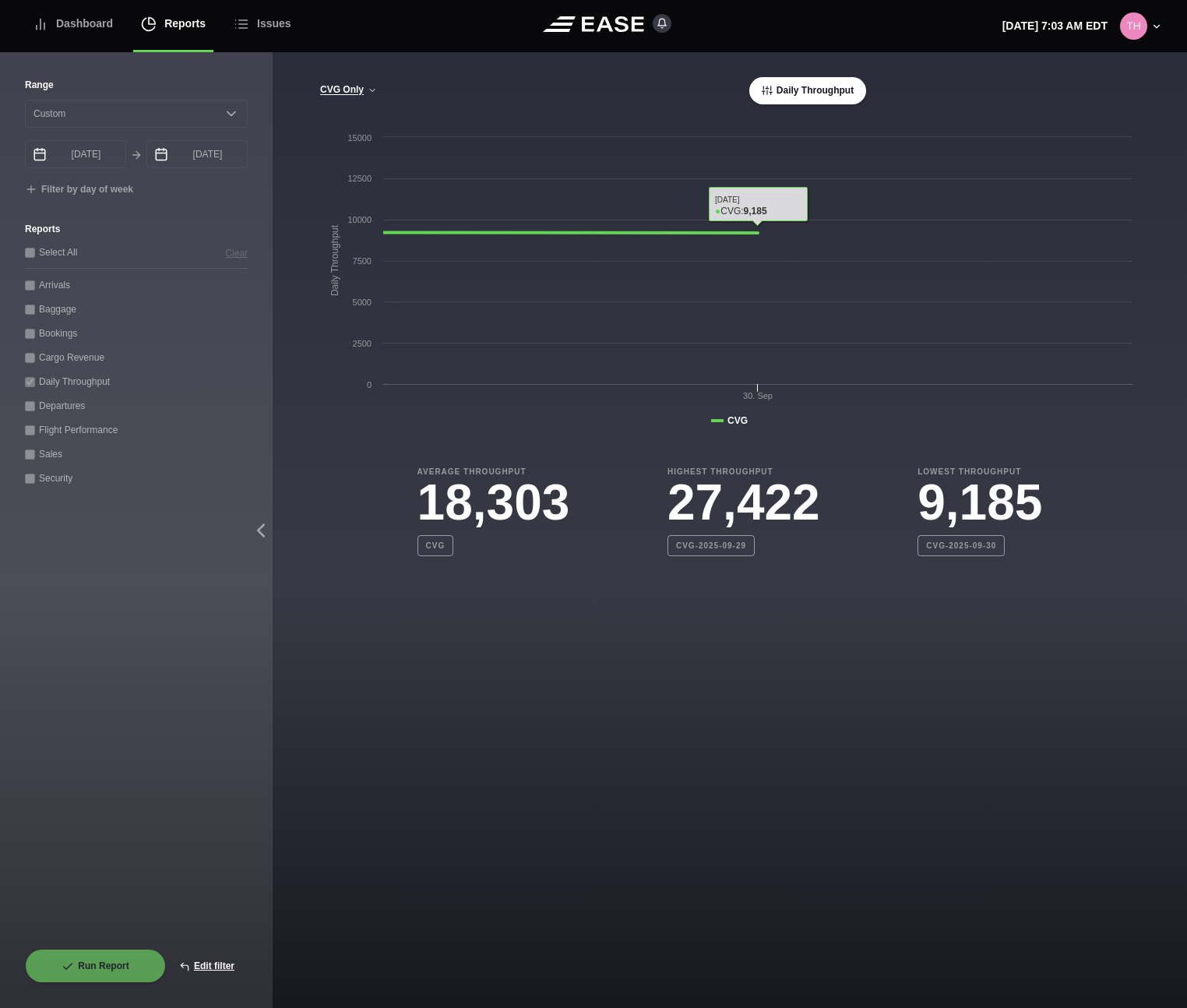
click at [832, 97] on button "Daily Throughput" at bounding box center [808, 91] width 117 height 28
click at [832, 93] on button "Daily Throughput" at bounding box center [808, 91] width 117 height 28
